Goal: Information Seeking & Learning: Find specific fact

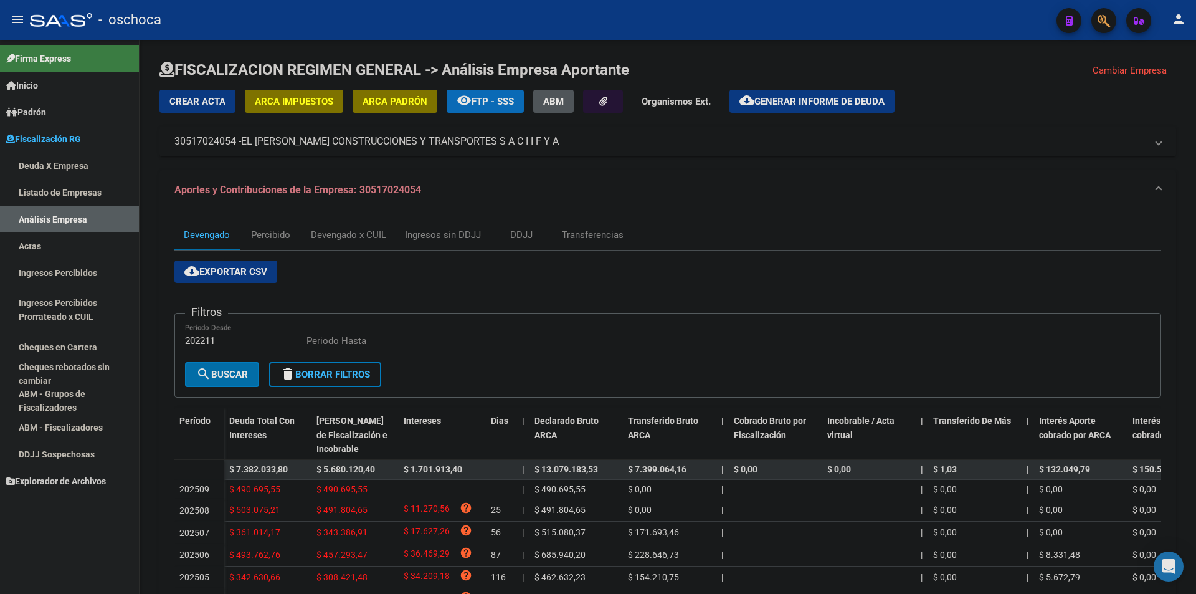
click at [42, 181] on link "Listado de Empresas" at bounding box center [69, 192] width 139 height 27
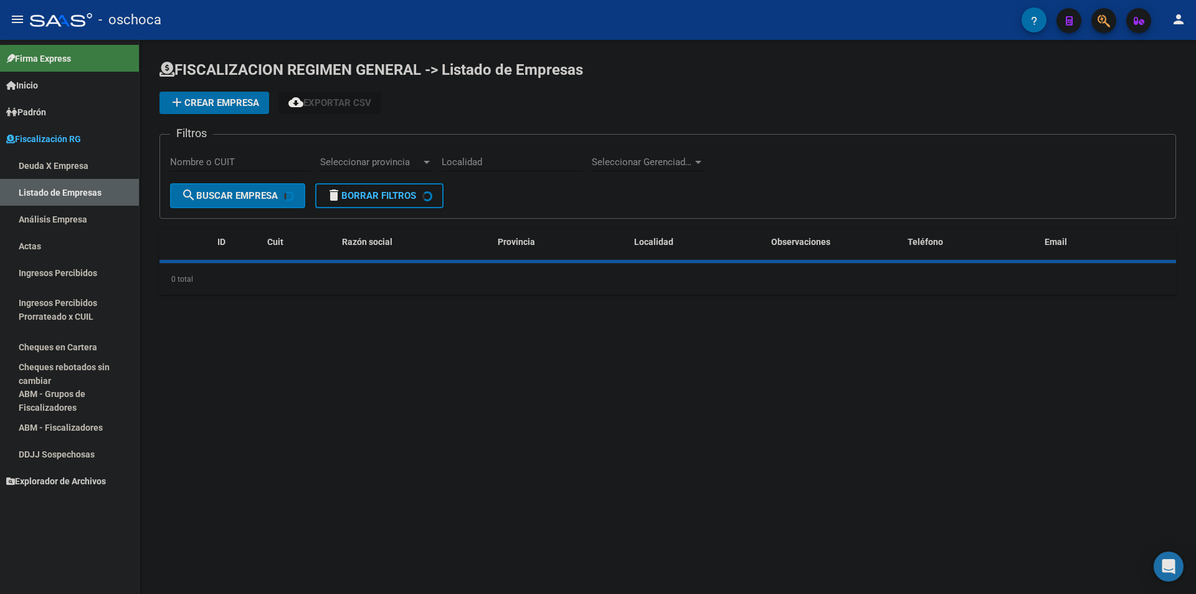
click at [50, 229] on link "Análisis Empresa" at bounding box center [69, 219] width 139 height 27
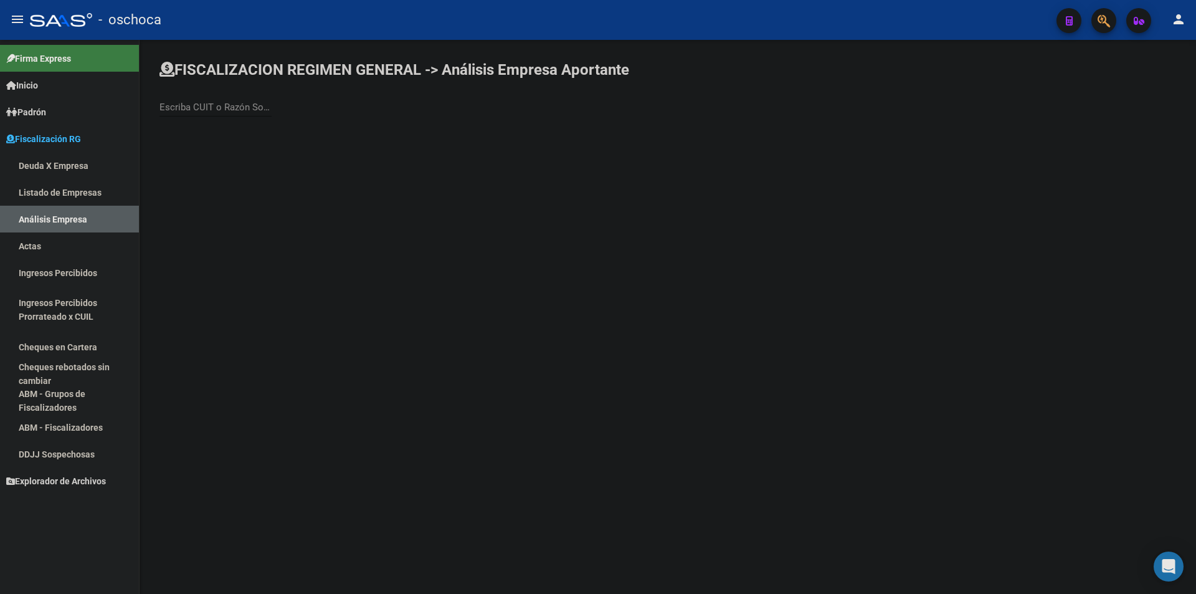
click at [195, 88] on div "Escriba CUIT o Razón Social para buscar" at bounding box center [668, 94] width 1017 height 69
drag, startPoint x: 188, startPoint y: 113, endPoint x: 179, endPoint y: 118, distance: 10.3
click at [184, 115] on div "Escriba CUIT o Razón Social para buscar" at bounding box center [216, 103] width 112 height 27
type input "EL [PERSON_NAME]"
click at [292, 120] on span "EL [PERSON_NAME] CONSTRUCCIONES Y TRANSPORTES S A C I I F Y A" at bounding box center [347, 132] width 354 height 30
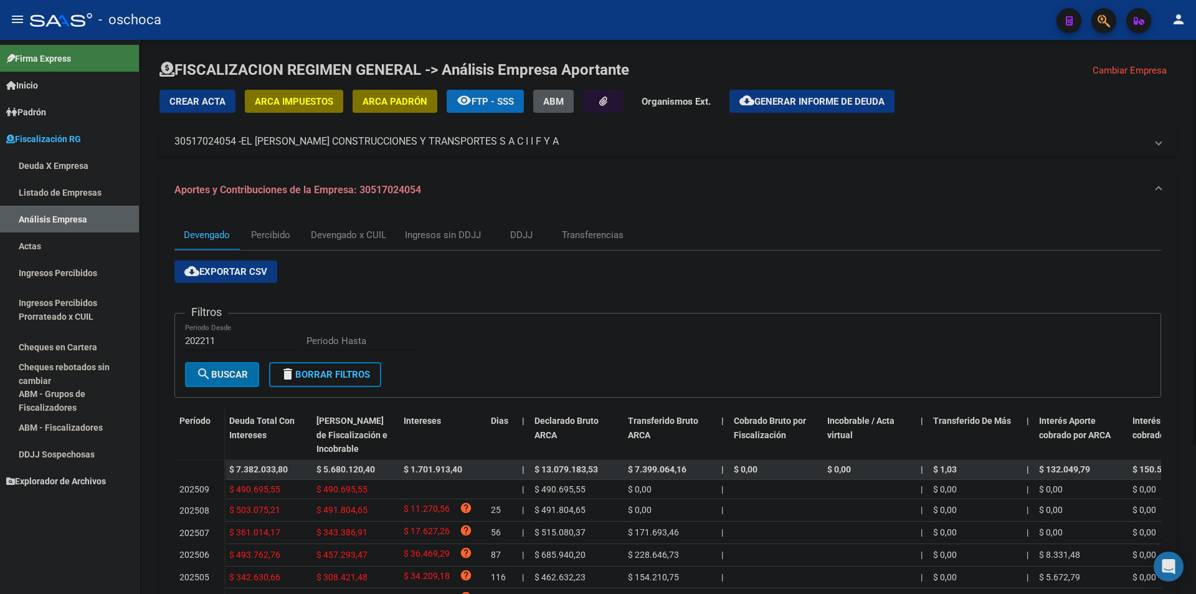
scroll to position [203, 0]
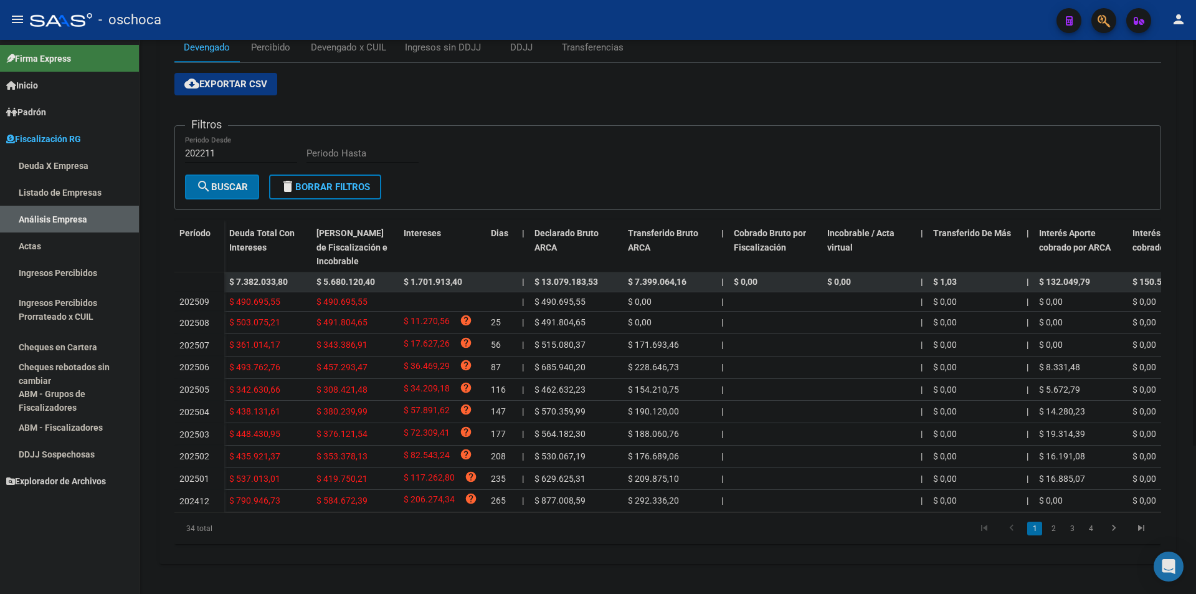
click at [1052, 537] on li "2" at bounding box center [1053, 528] width 19 height 21
click at [1054, 533] on link "2" at bounding box center [1053, 529] width 15 height 14
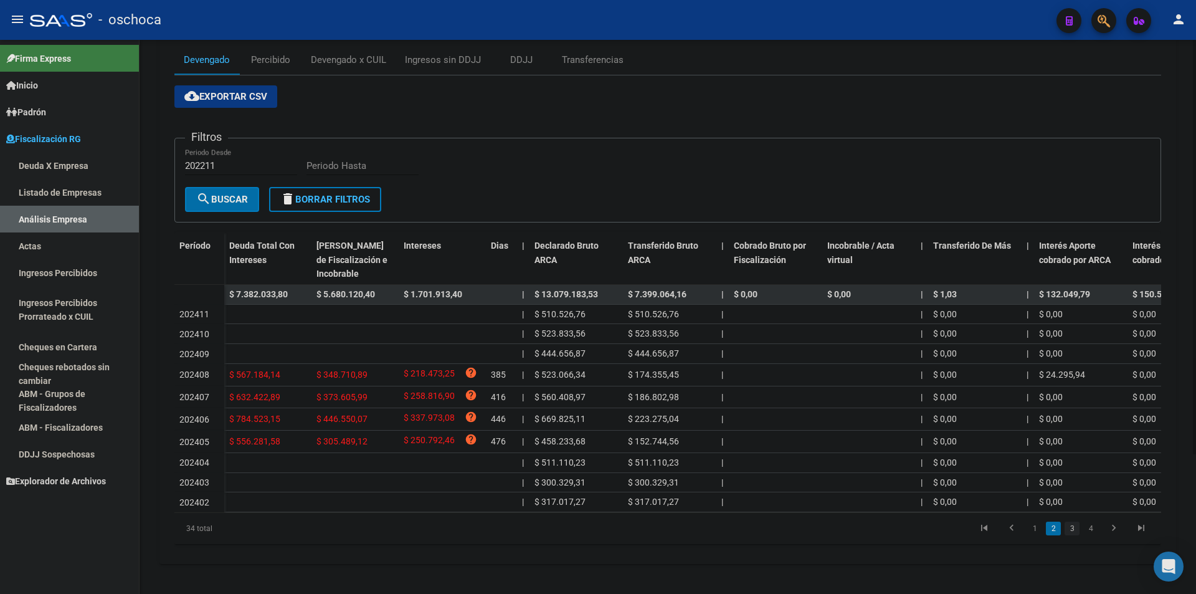
click at [1070, 523] on link "3" at bounding box center [1072, 529] width 15 height 14
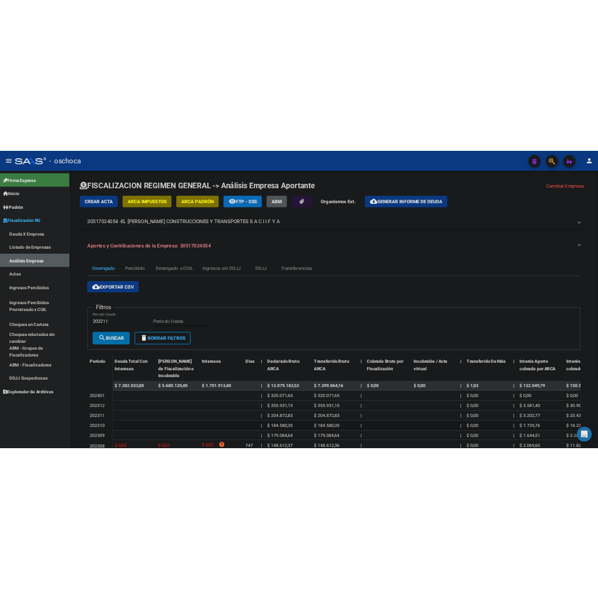
scroll to position [178, 0]
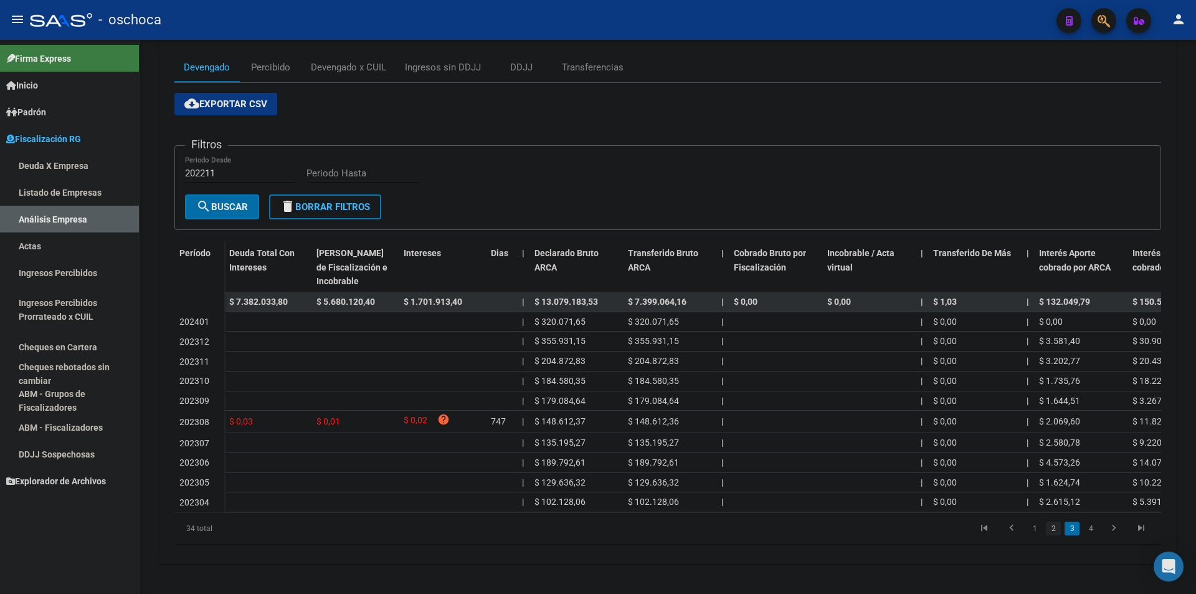
click at [1049, 530] on link "2" at bounding box center [1053, 529] width 15 height 14
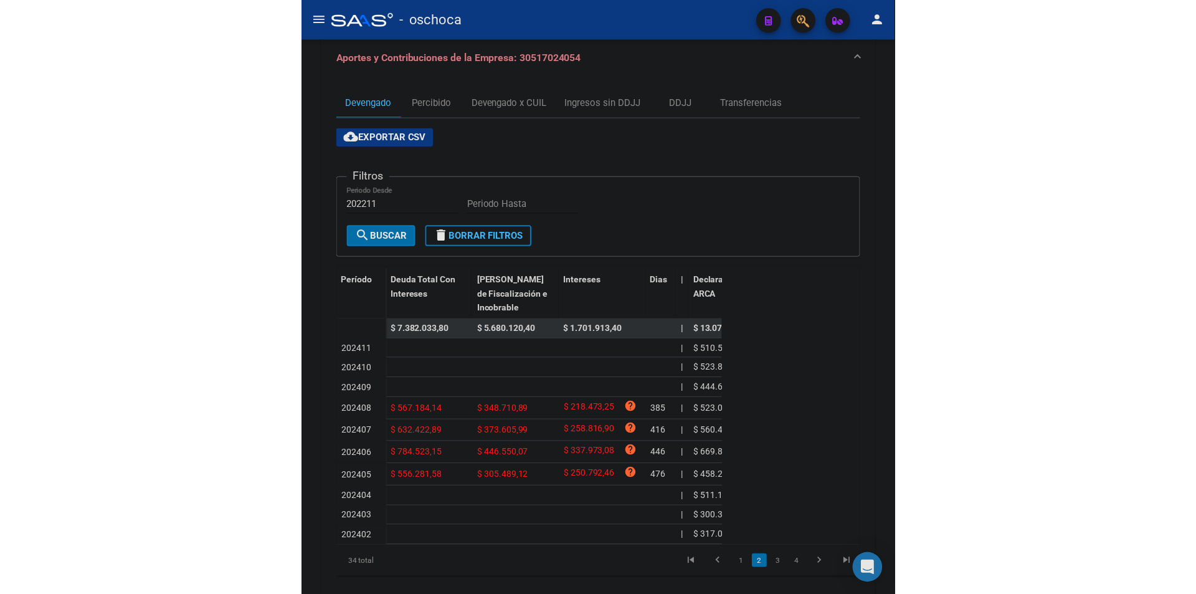
scroll to position [224, 0]
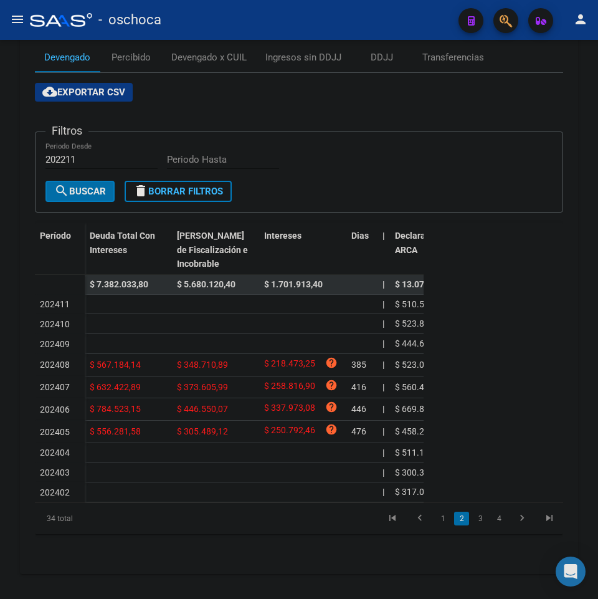
click at [437, 525] on link "1" at bounding box center [443, 519] width 15 height 14
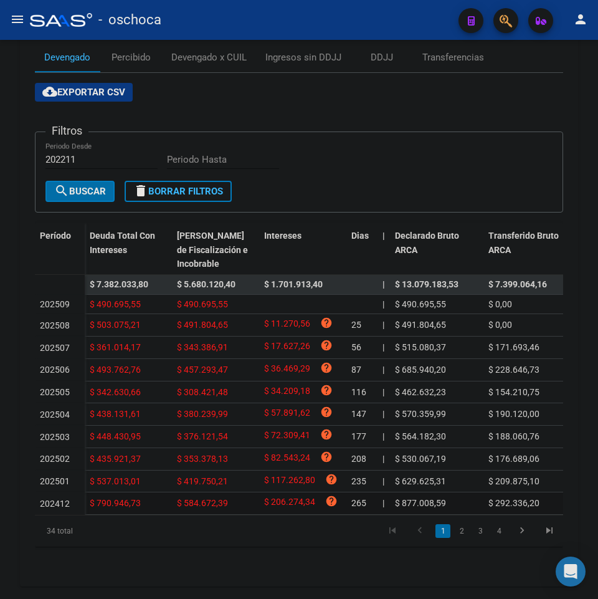
click at [222, 503] on span "$ 584.672,39" at bounding box center [202, 503] width 51 height 10
click at [214, 482] on span "$ 419.750,21" at bounding box center [202, 481] width 51 height 10
copy span "419.750,21"
click at [194, 458] on span "$ 353.378,13" at bounding box center [202, 459] width 51 height 10
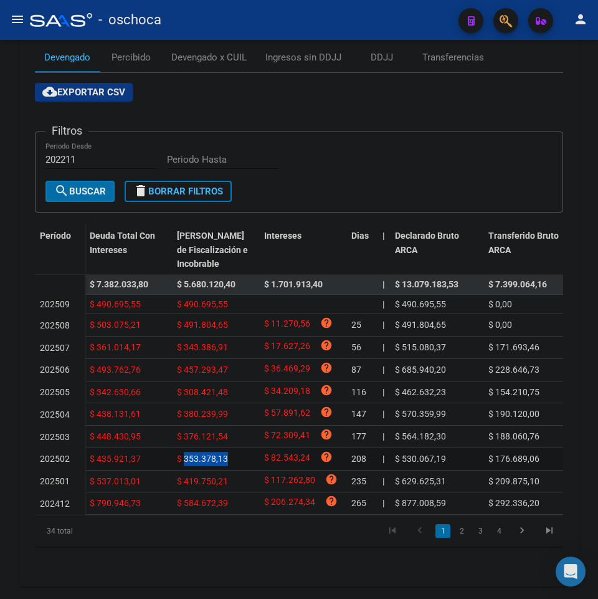
click at [194, 458] on span "$ 353.378,13" at bounding box center [202, 459] width 51 height 10
copy span "353.378,13"
click at [198, 432] on datatable-body-cell "$ 376.121,54" at bounding box center [215, 437] width 87 height 22
copy span "376.121,54"
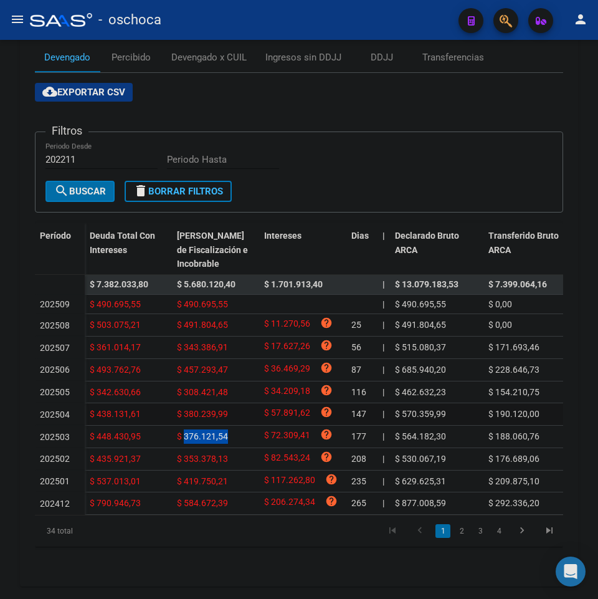
click at [191, 417] on span "$ 380.239,99" at bounding box center [202, 414] width 51 height 10
copy span "380.239,99"
click at [201, 393] on span "$ 308.421,48" at bounding box center [202, 392] width 51 height 10
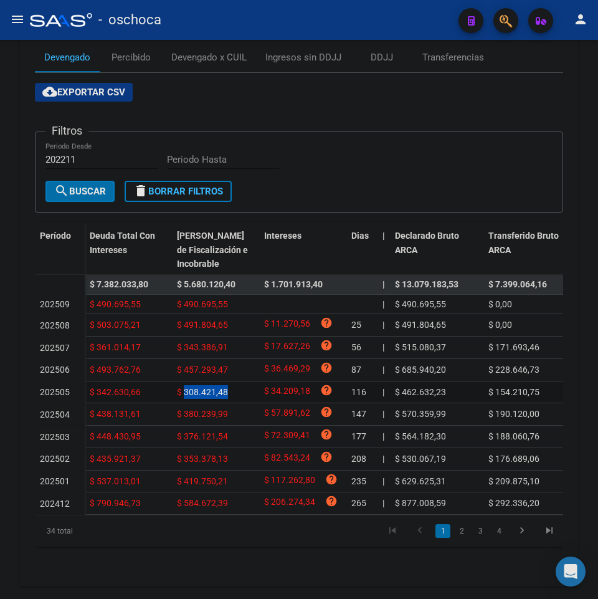
copy span "308.421,48"
click at [208, 364] on div "$ 457.293,47" at bounding box center [215, 370] width 77 height 14
copy span "457.293,47"
click at [206, 348] on span "$ 343.386,91" at bounding box center [202, 347] width 51 height 10
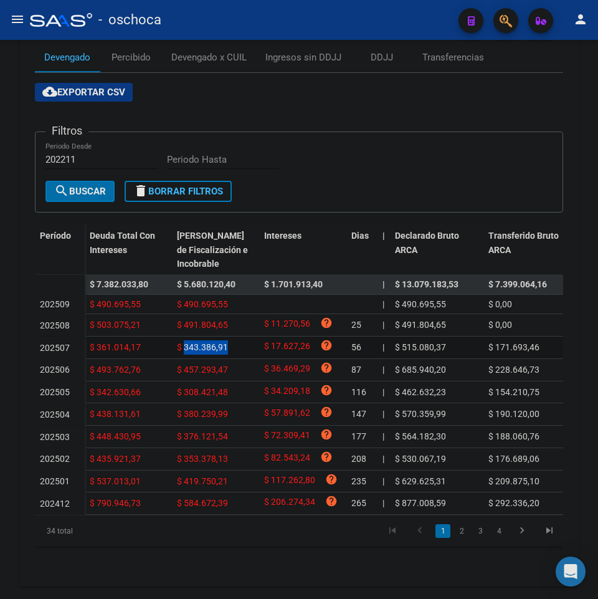
click at [206, 348] on span "$ 343.386,91" at bounding box center [202, 347] width 51 height 10
copy span "343.386,91"
click at [221, 322] on span "$ 491.804,65" at bounding box center [202, 325] width 51 height 10
copy span "491.804,65"
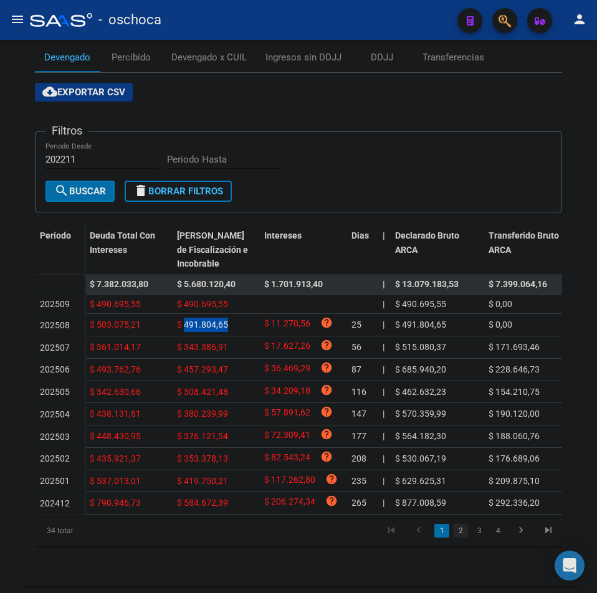
click at [460, 538] on link "2" at bounding box center [460, 531] width 15 height 14
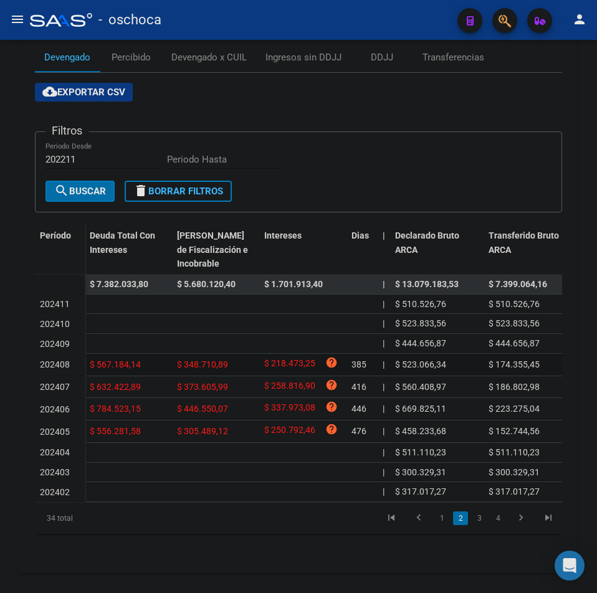
click at [213, 366] on span "$ 348.710,89" at bounding box center [202, 365] width 51 height 10
copy span "348.710,89"
click at [213, 381] on div "$ 373.605,99" at bounding box center [215, 387] width 77 height 14
click at [211, 386] on span "$ 373.605,99" at bounding box center [202, 387] width 51 height 10
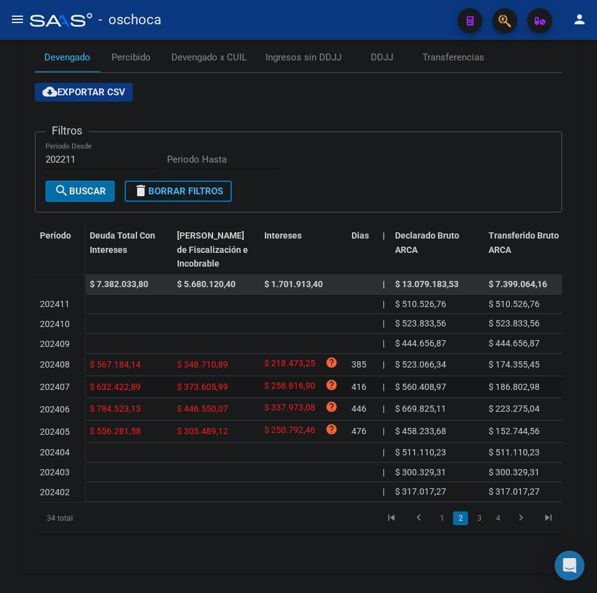
click at [211, 386] on span "$ 373.605,99" at bounding box center [202, 387] width 51 height 10
copy span "373.605,99"
click at [211, 406] on span "$ 446.550,07" at bounding box center [202, 409] width 51 height 10
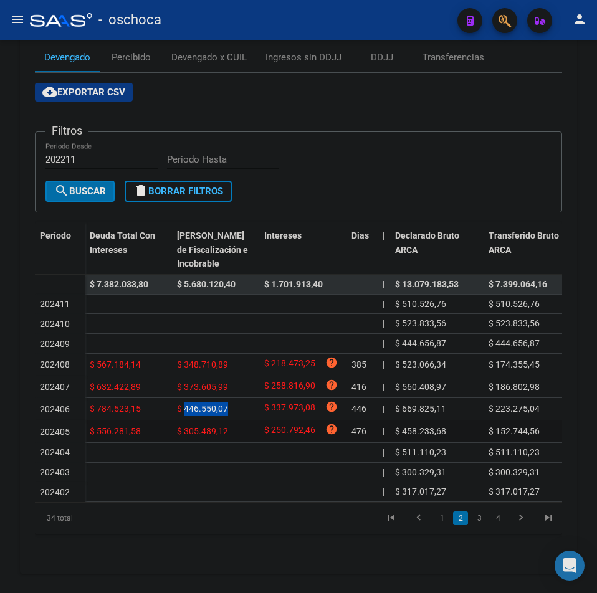
click at [206, 427] on datatable-body-cell "$ 305.489,12" at bounding box center [215, 432] width 87 height 22
click at [206, 434] on span "$ 305.489,12" at bounding box center [202, 431] width 51 height 10
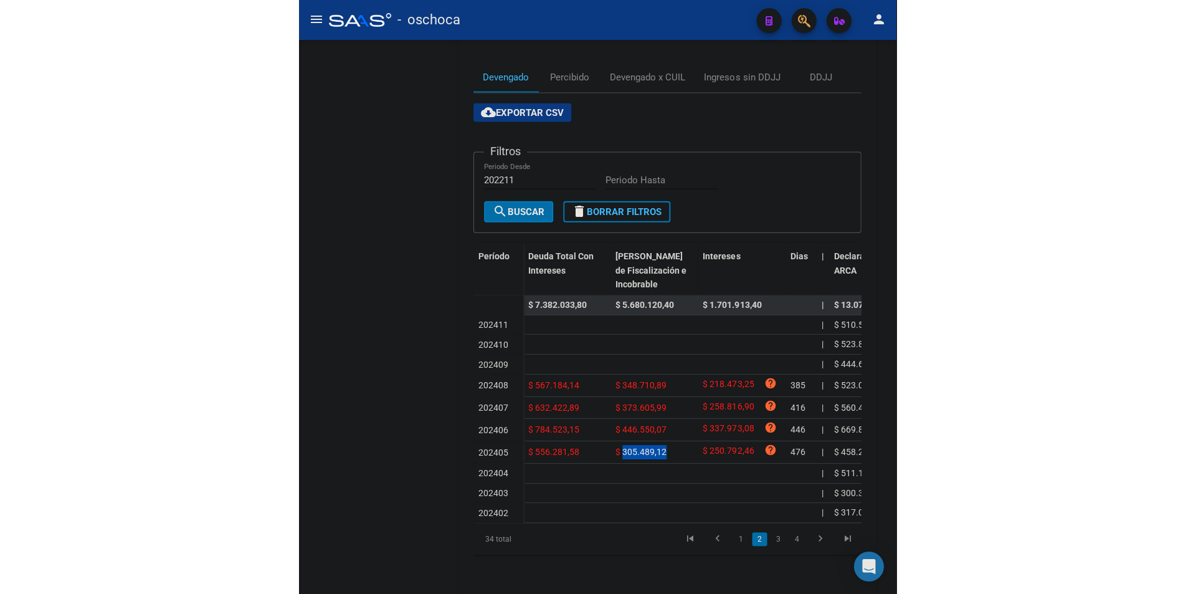
scroll to position [178, 0]
